Goal: Register for event/course

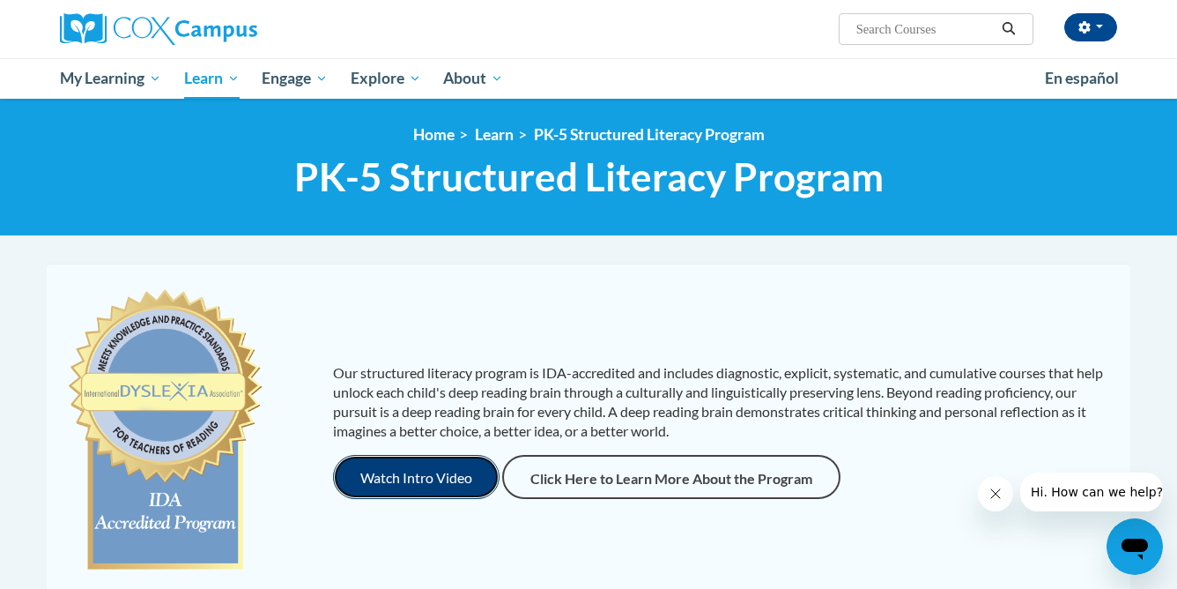
click at [406, 488] on button "Watch Intro Video" at bounding box center [416, 477] width 167 height 44
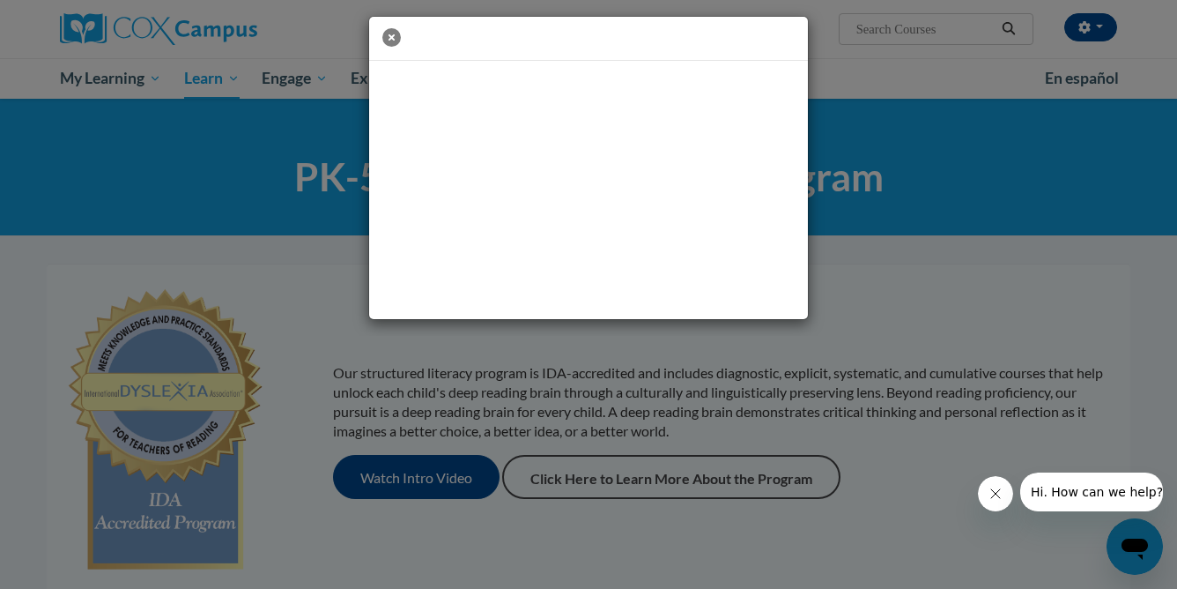
click at [395, 36] on icon "button" at bounding box center [391, 37] width 19 height 19
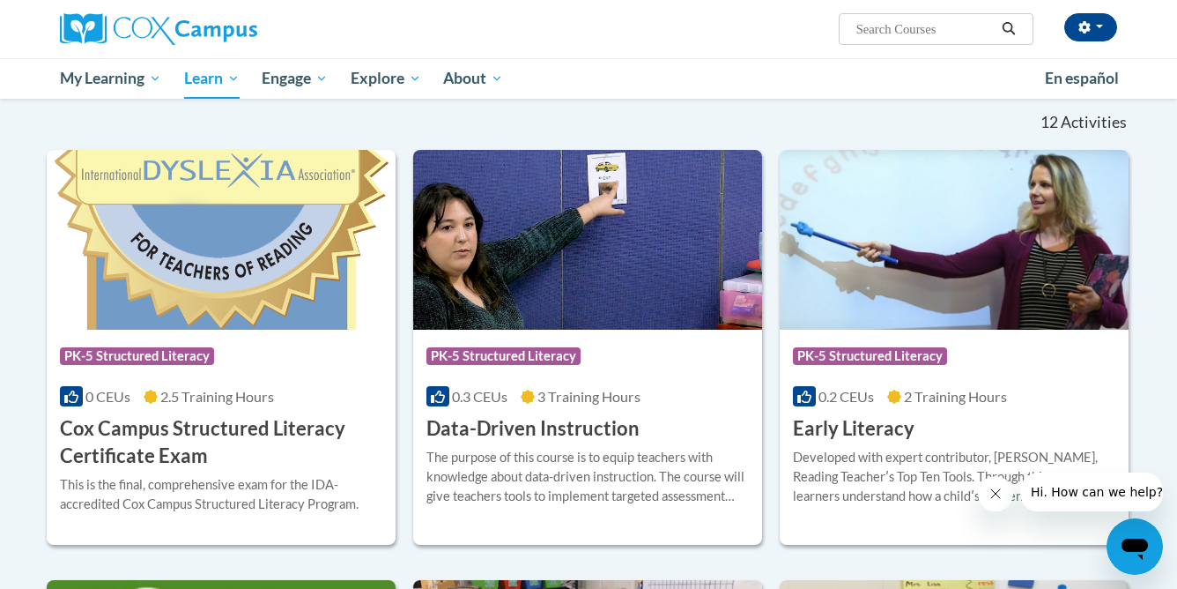
scroll to position [528, 0]
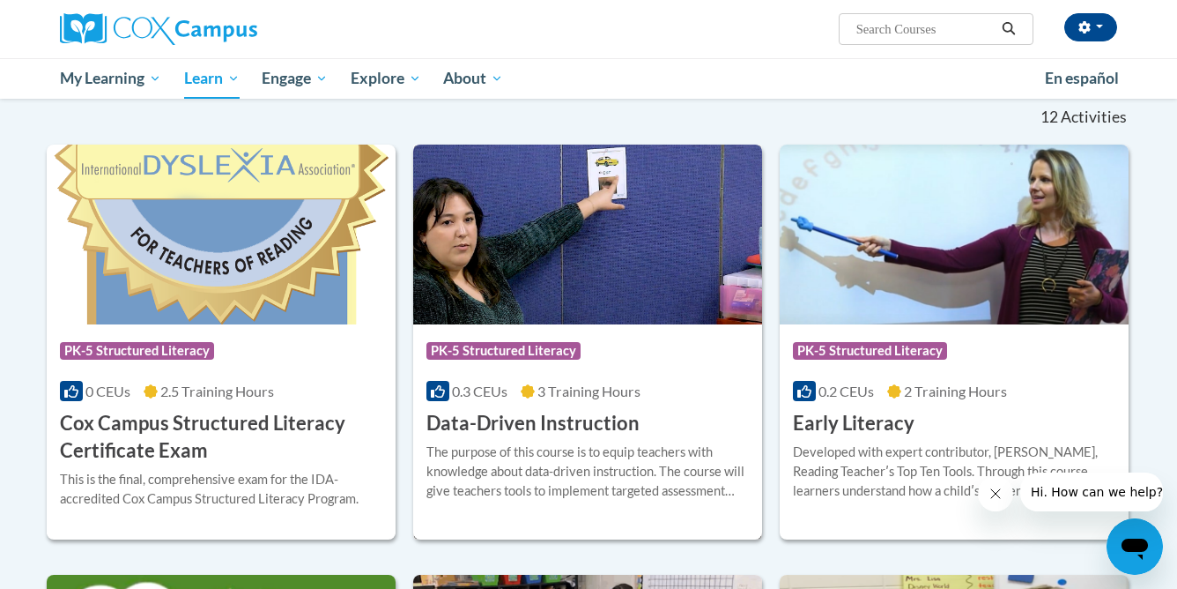
click at [623, 338] on div "Course Category: PK-5 Structured Literacy" at bounding box center [588, 353] width 323 height 40
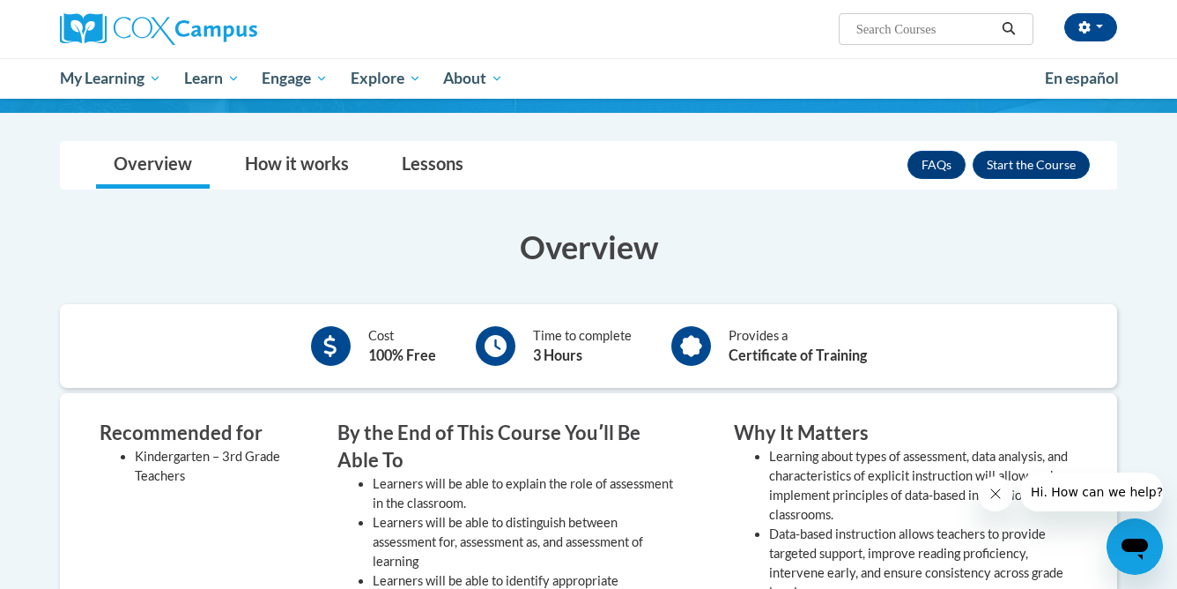
scroll to position [196, 0]
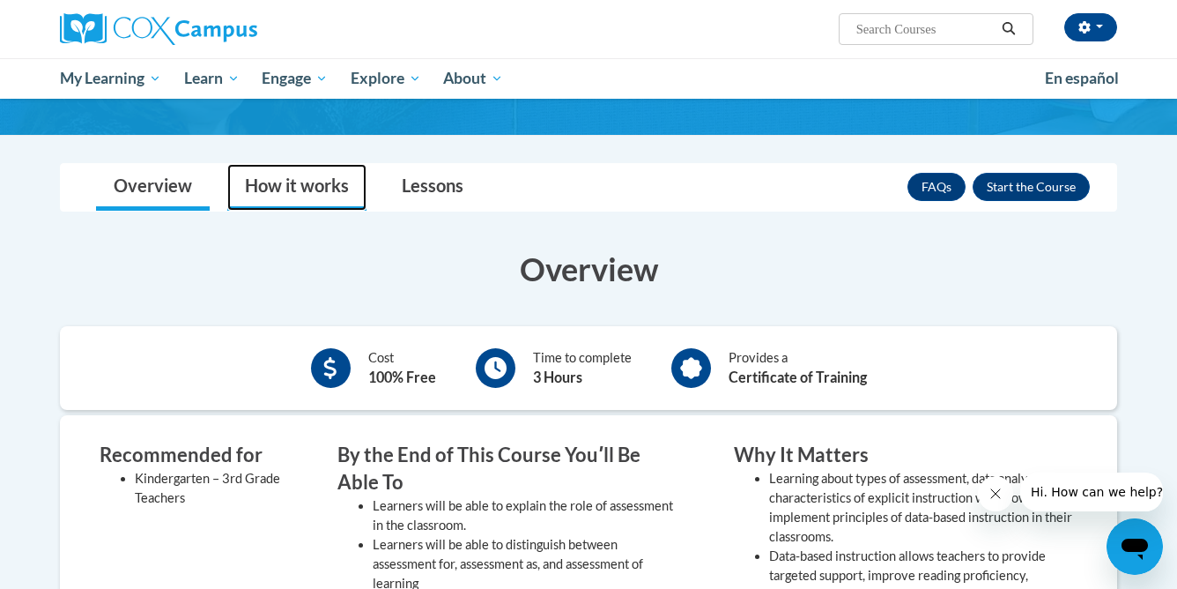
click at [325, 167] on link "How it works" at bounding box center [296, 187] width 139 height 47
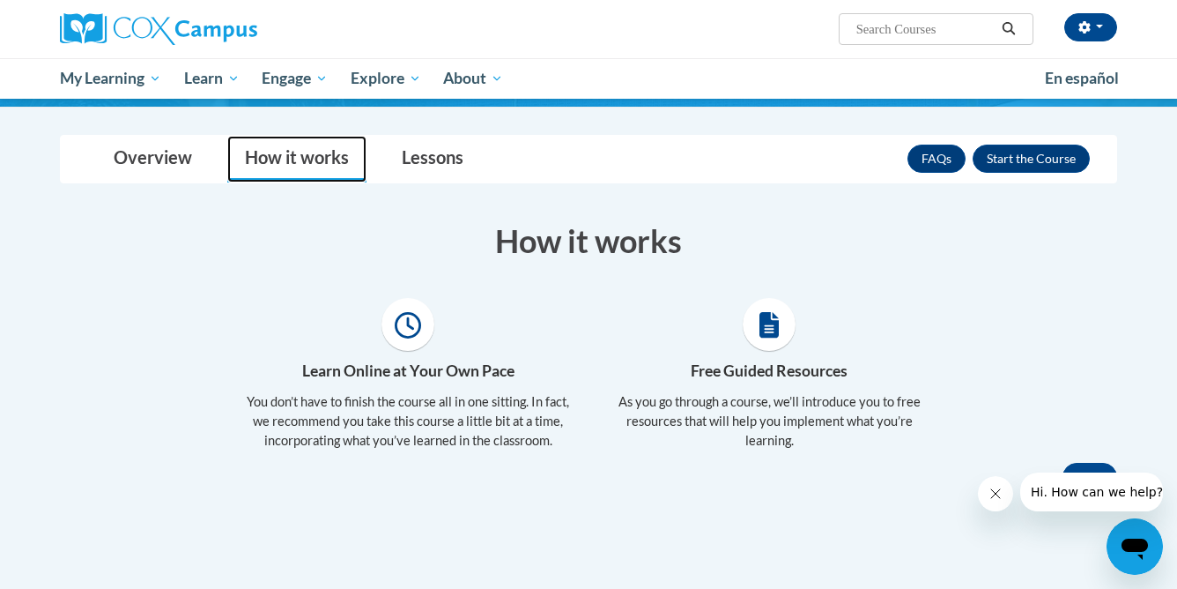
scroll to position [213, 0]
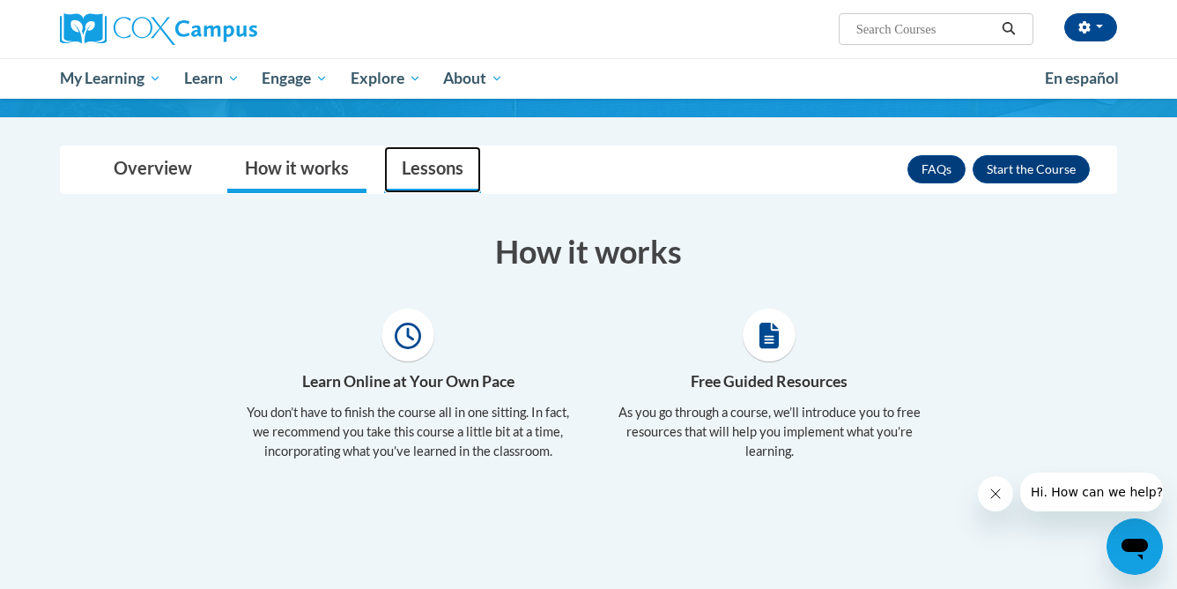
click at [427, 174] on link "Lessons" at bounding box center [432, 169] width 97 height 47
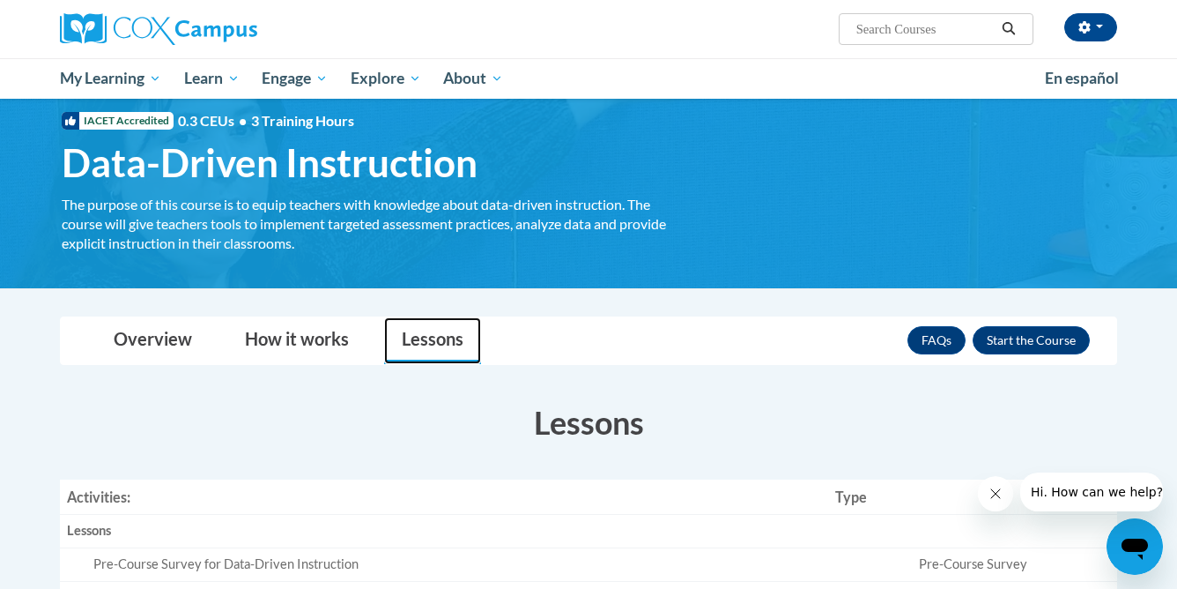
scroll to position [108, 0]
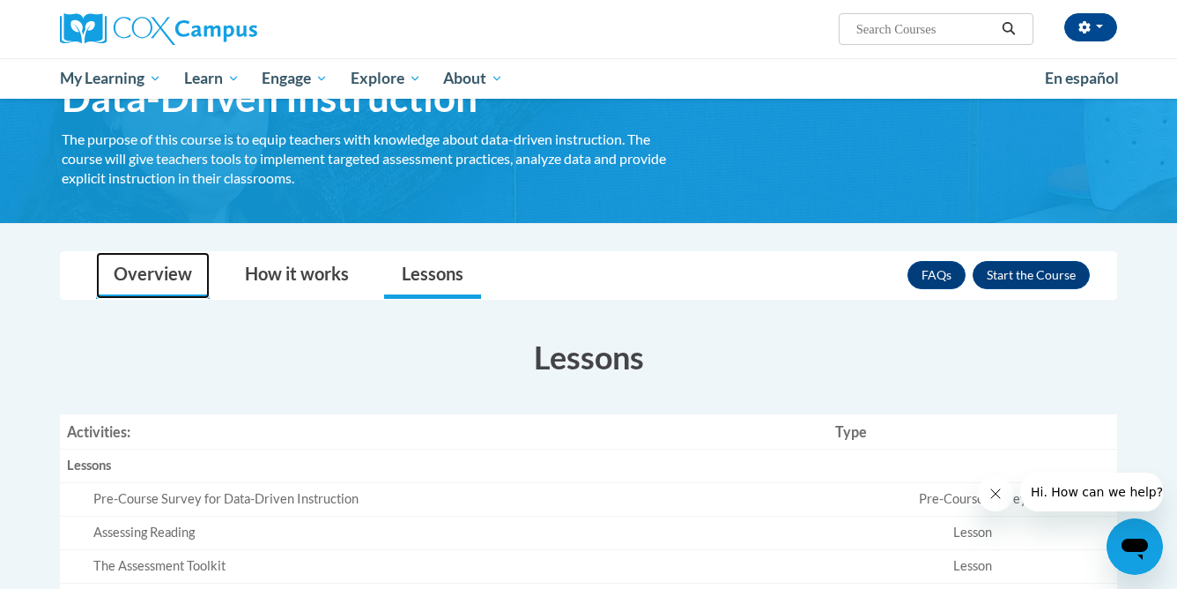
click at [153, 252] on link "Overview" at bounding box center [153, 275] width 114 height 47
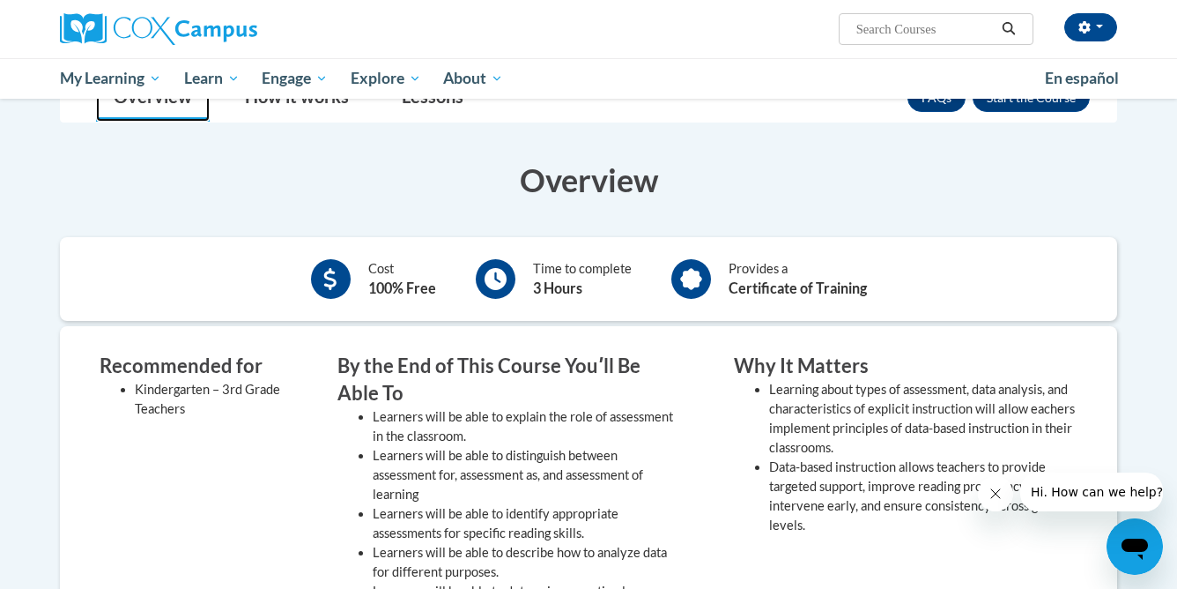
scroll to position [174, 0]
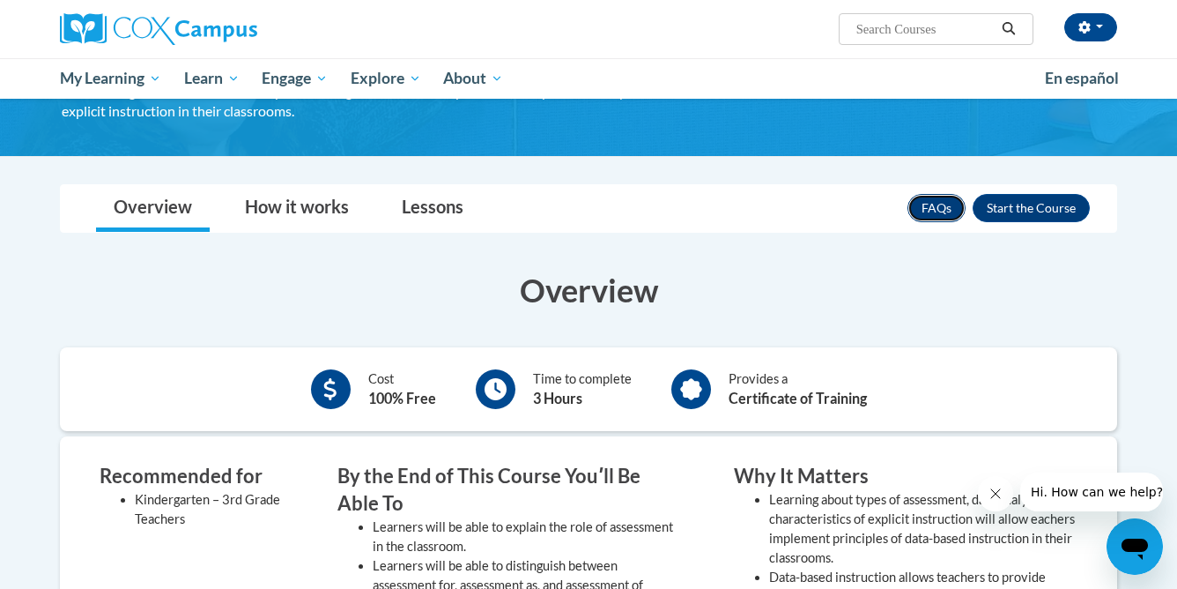
click at [938, 206] on link "FAQs" at bounding box center [937, 208] width 58 height 28
click at [1056, 206] on button "Enroll" at bounding box center [1031, 208] width 117 height 28
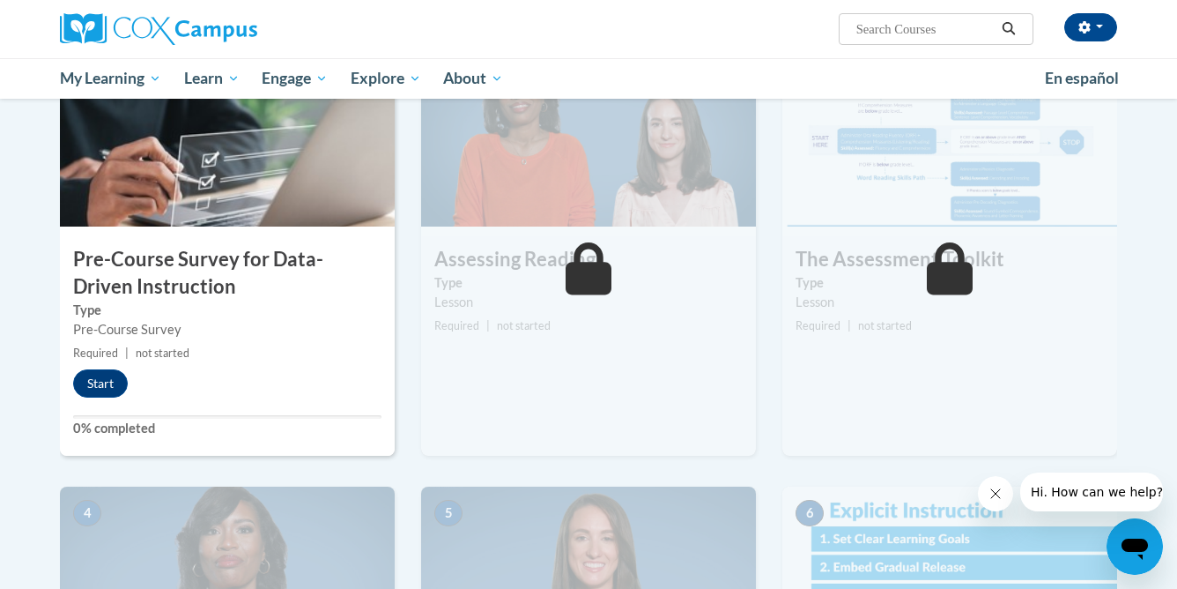
scroll to position [442, 0]
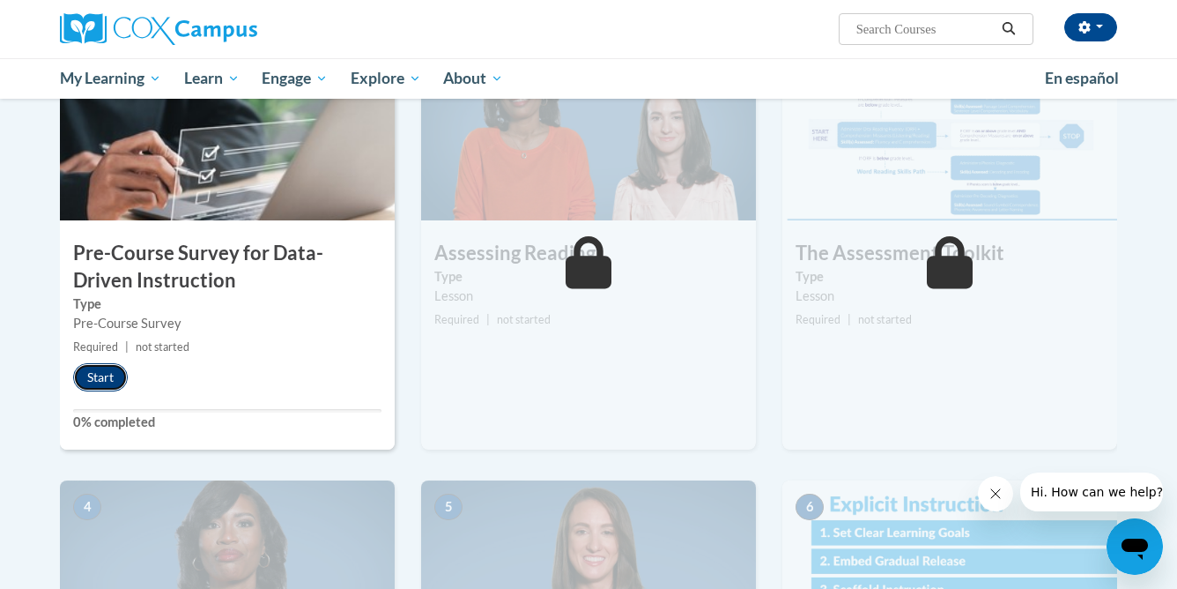
click at [104, 376] on button "Start" at bounding box center [100, 377] width 55 height 28
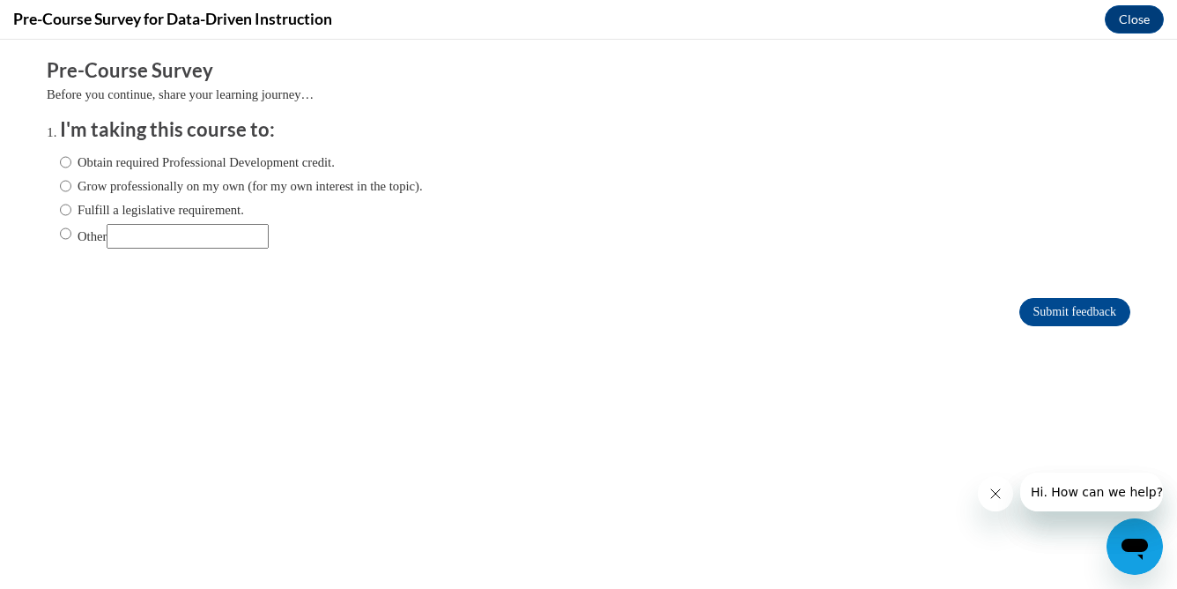
scroll to position [0, 0]
click at [67, 160] on input "Obtain required Professional Development credit." at bounding box center [65, 161] width 11 height 19
radio input "true"
click at [1048, 309] on input "Submit feedback" at bounding box center [1075, 312] width 111 height 28
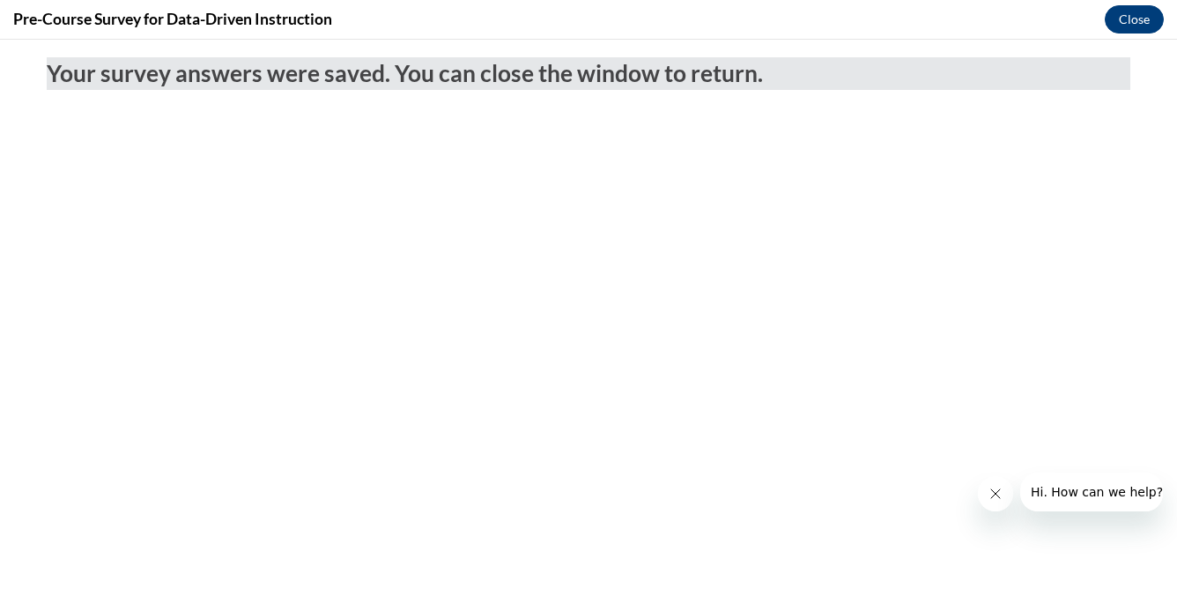
click at [1131, 17] on button "Close" at bounding box center [1134, 19] width 59 height 28
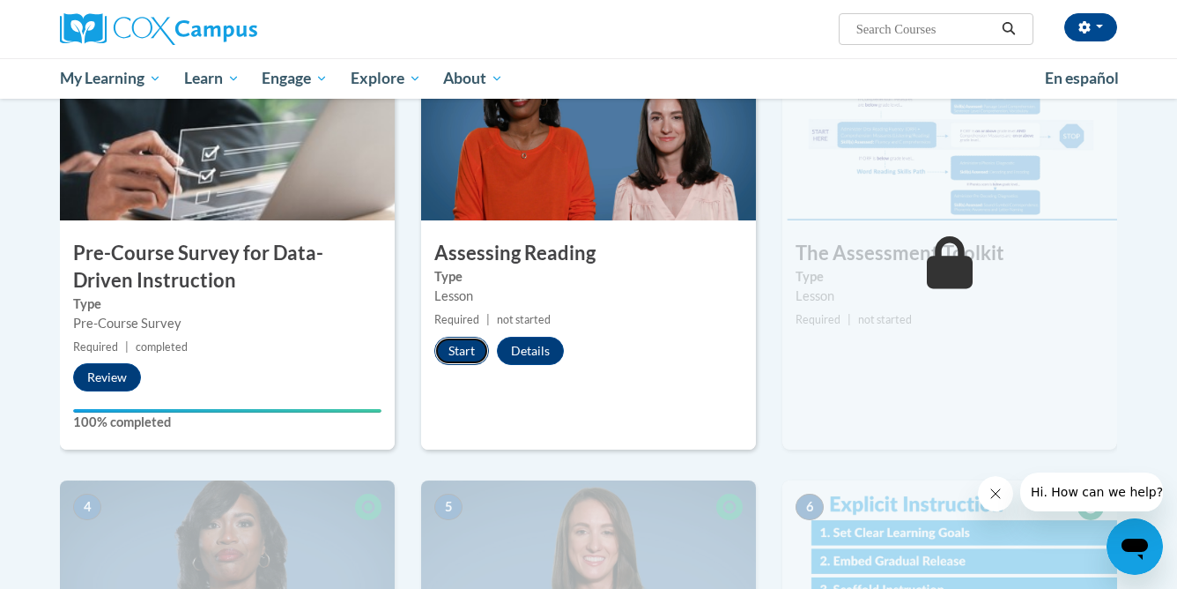
click at [460, 346] on button "Start" at bounding box center [461, 351] width 55 height 28
